Goal: Task Accomplishment & Management: Complete application form

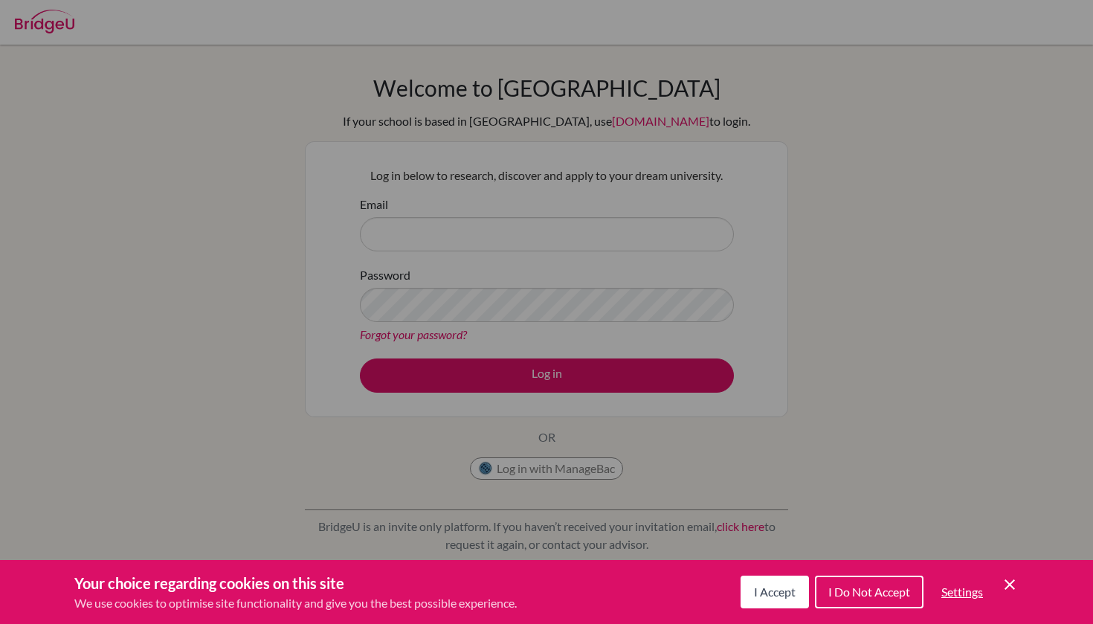
click at [1011, 579] on icon "Cookie Control Close Icon" at bounding box center [1010, 584] width 18 height 18
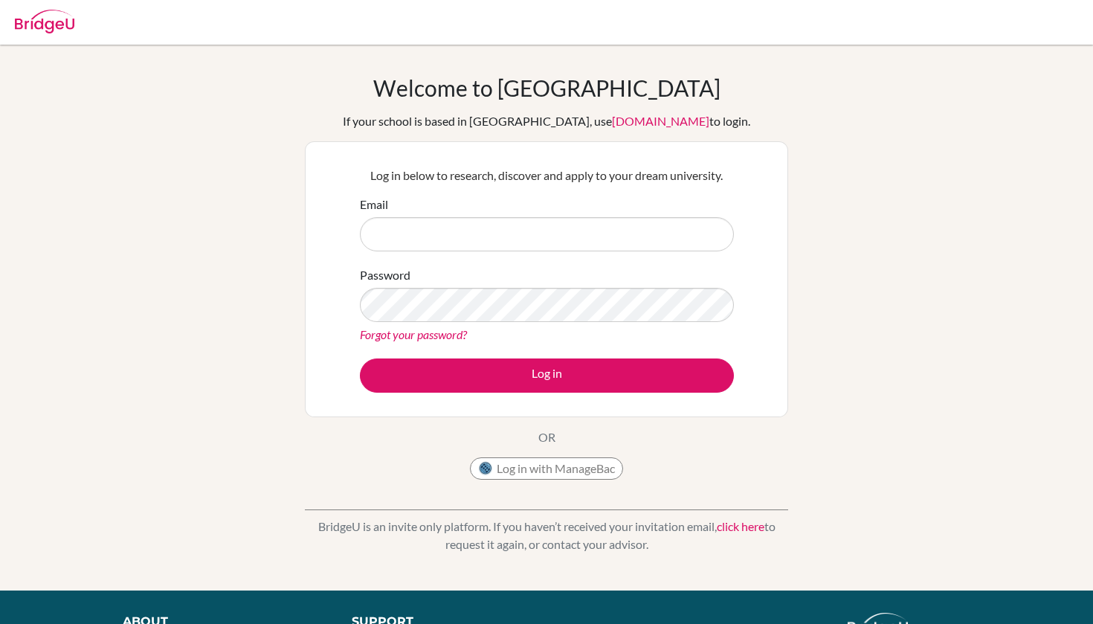
click at [733, 521] on link "click here" at bounding box center [741, 526] width 48 height 14
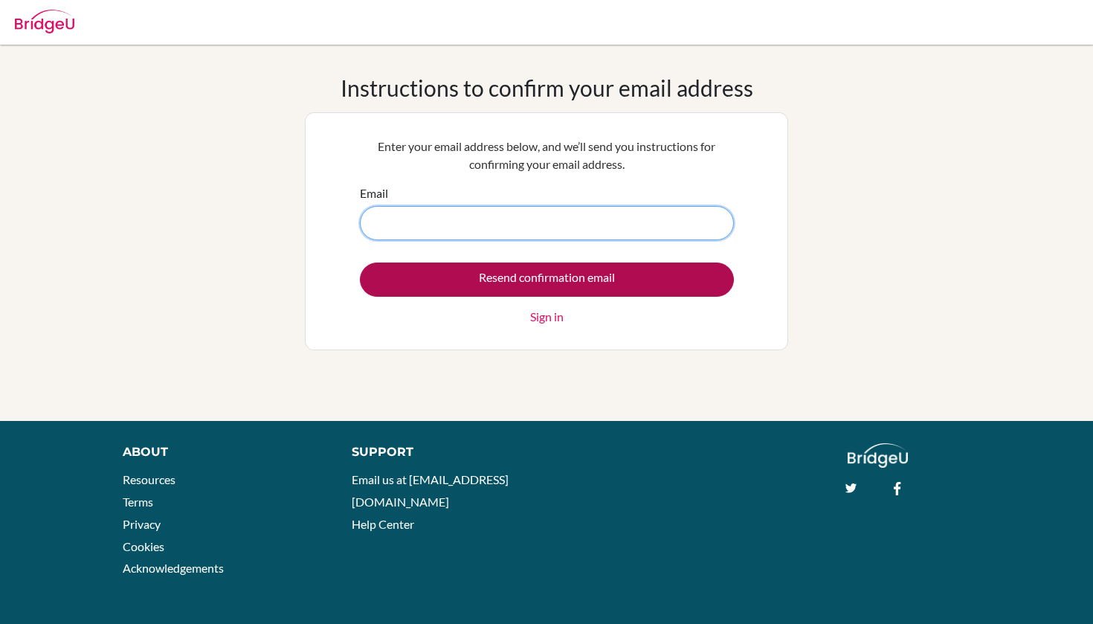
type input "HillThomas@StPaulsSchool.org.uk"
click at [610, 270] on input "Resend confirmation email" at bounding box center [547, 279] width 374 height 34
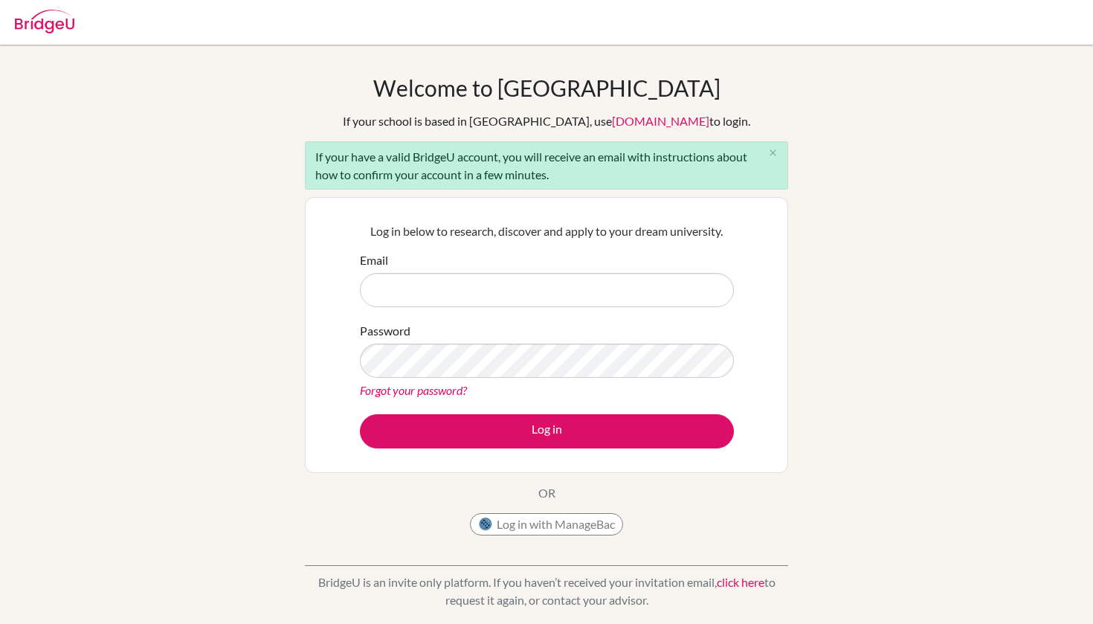
click at [609, 228] on p "Log in below to research, discover and apply to your dream university." at bounding box center [547, 231] width 374 height 18
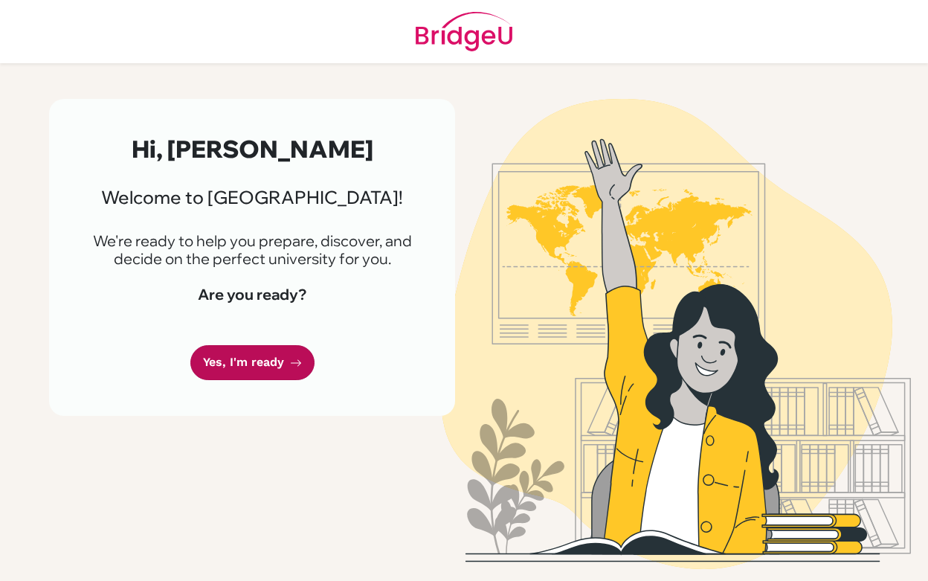
click at [231, 355] on link "Yes, I'm ready" at bounding box center [252, 362] width 124 height 35
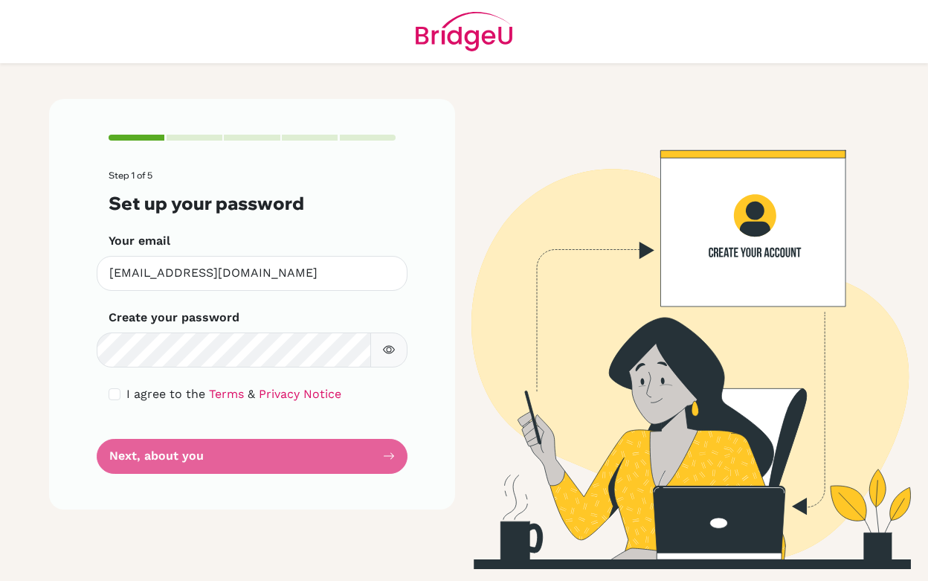
click at [362, 422] on form "Step 1 of 5 Set up your password Your email [EMAIL_ADDRESS][DOMAIN_NAME] Invali…" at bounding box center [252, 321] width 287 height 303
click at [122, 393] on div "I agree to the Terms & Privacy Notice" at bounding box center [252, 394] width 287 height 18
click at [120, 396] on div "I agree to the Terms & Privacy Notice" at bounding box center [252, 394] width 287 height 18
click at [113, 392] on input "checkbox" at bounding box center [115, 394] width 12 height 12
checkbox input "true"
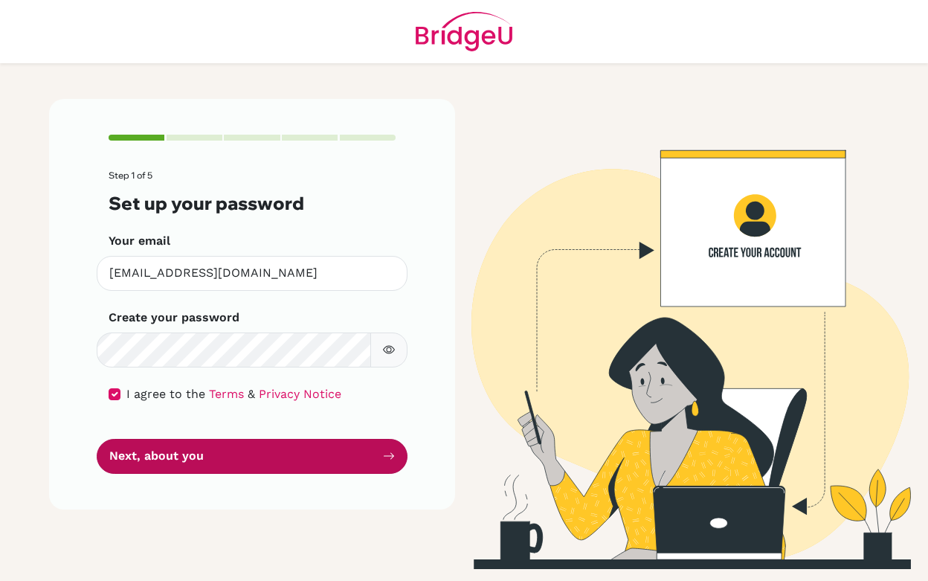
click at [216, 455] on button "Next, about you" at bounding box center [252, 456] width 311 height 35
